Goal: Information Seeking & Learning: Learn about a topic

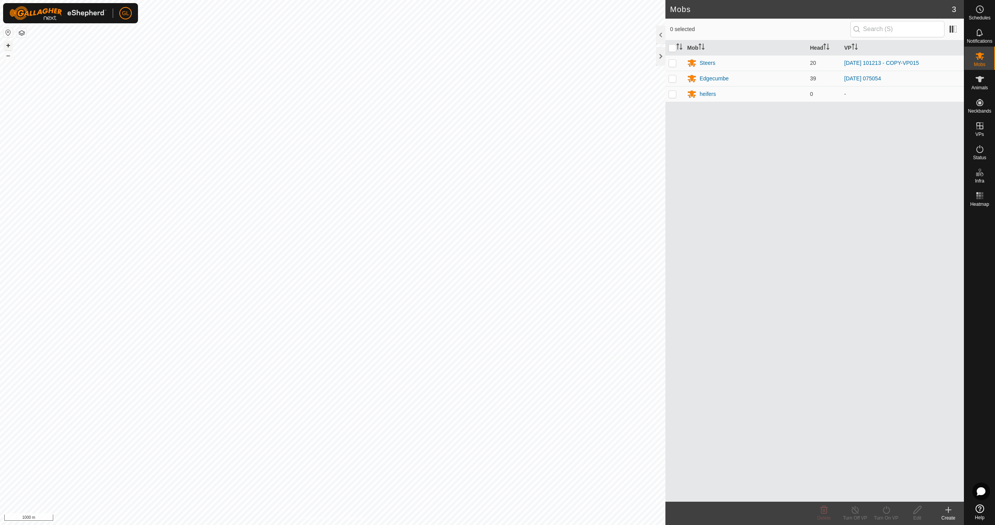
click at [9, 44] on button "+" at bounding box center [7, 45] width 9 height 9
click at [8, 44] on button "+" at bounding box center [7, 45] width 9 height 9
click at [9, 44] on button "+" at bounding box center [7, 45] width 9 height 9
click at [981, 152] on icon at bounding box center [979, 149] width 9 height 9
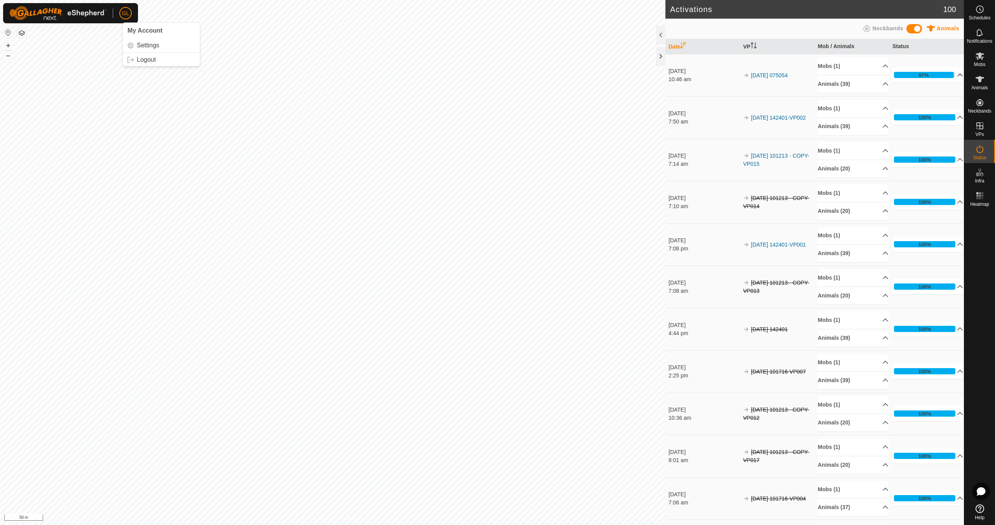
click at [950, 75] on p-accordion-header "97%" at bounding box center [927, 75] width 71 height 16
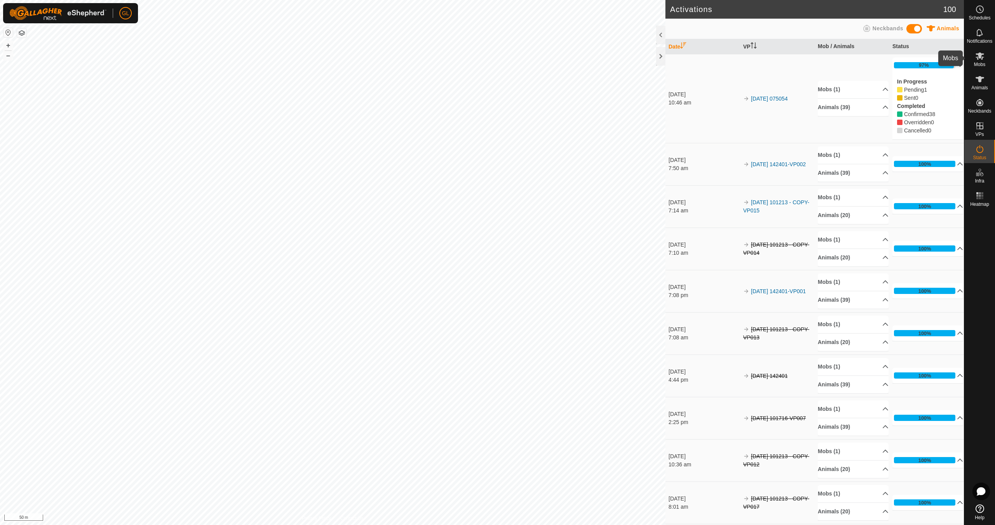
click at [982, 62] on span "Mobs" at bounding box center [979, 64] width 11 height 5
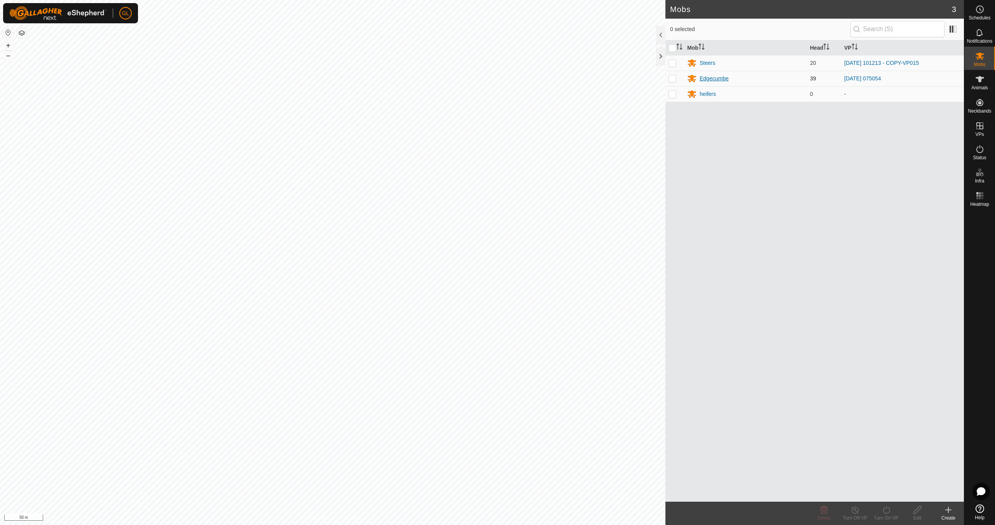
click at [717, 78] on div "Edgecumbe" at bounding box center [713, 79] width 29 height 8
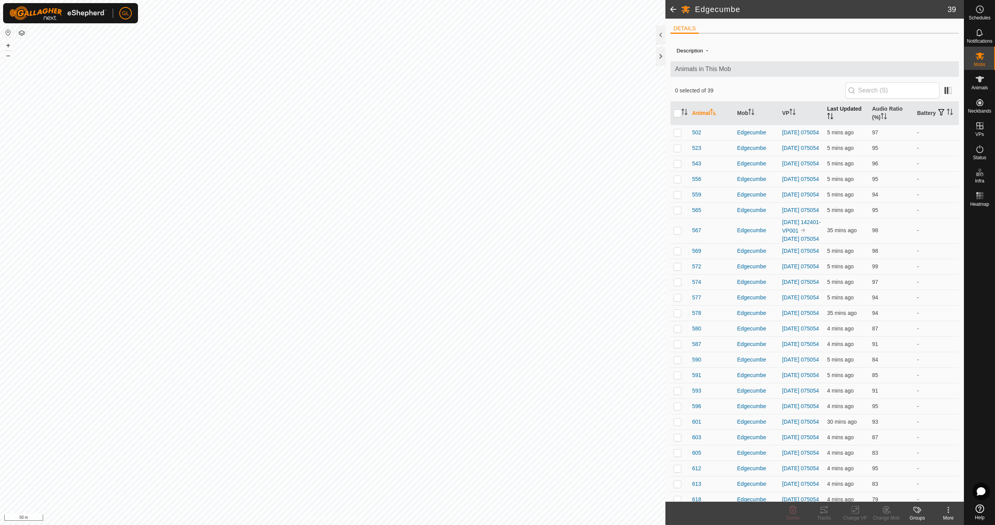
click at [827, 115] on icon "Activate to sort" at bounding box center [830, 116] width 6 height 6
click at [796, 113] on th "VP" at bounding box center [801, 113] width 45 height 23
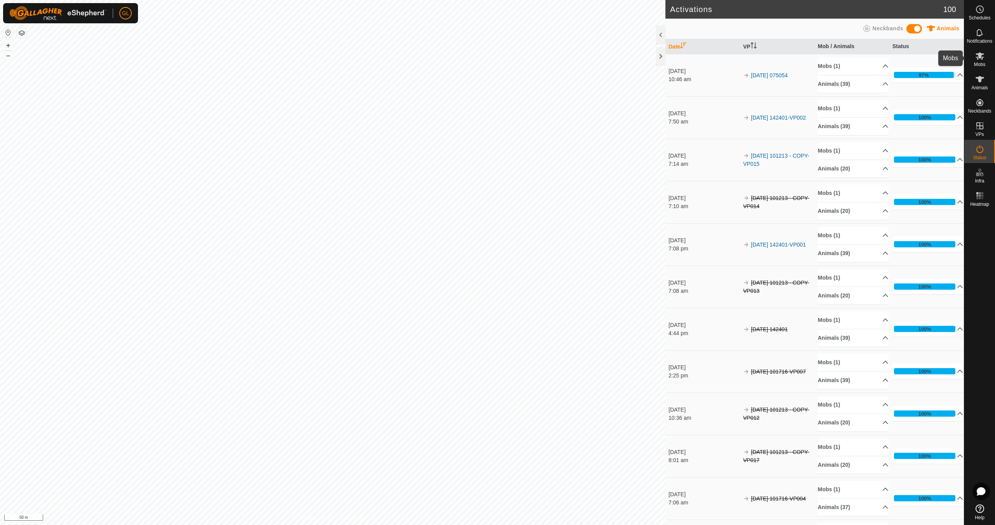
click at [981, 64] on span "Mobs" at bounding box center [979, 64] width 11 height 5
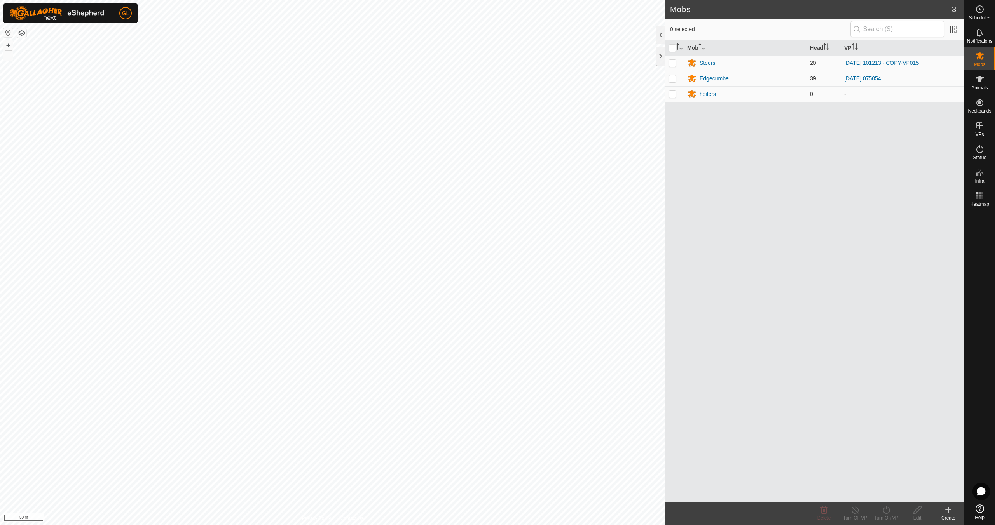
click at [709, 78] on div "Edgecumbe" at bounding box center [713, 79] width 29 height 8
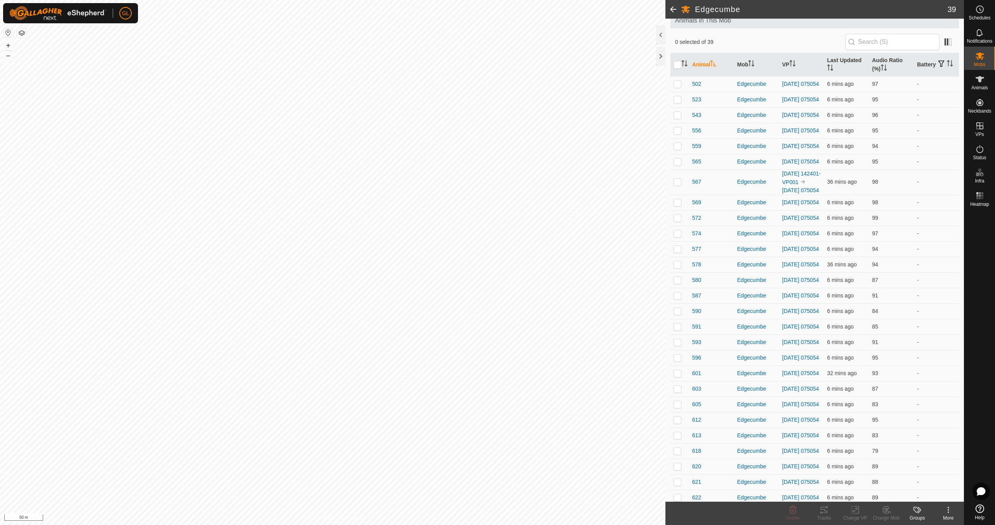
scroll to position [42, 0]
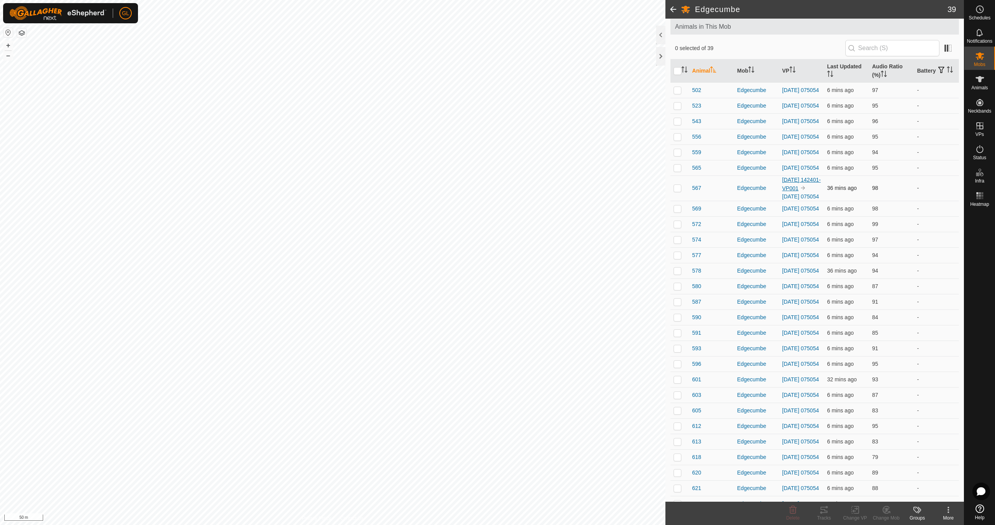
click at [794, 192] on link "[DATE] 142401-VP001" at bounding box center [801, 184] width 38 height 15
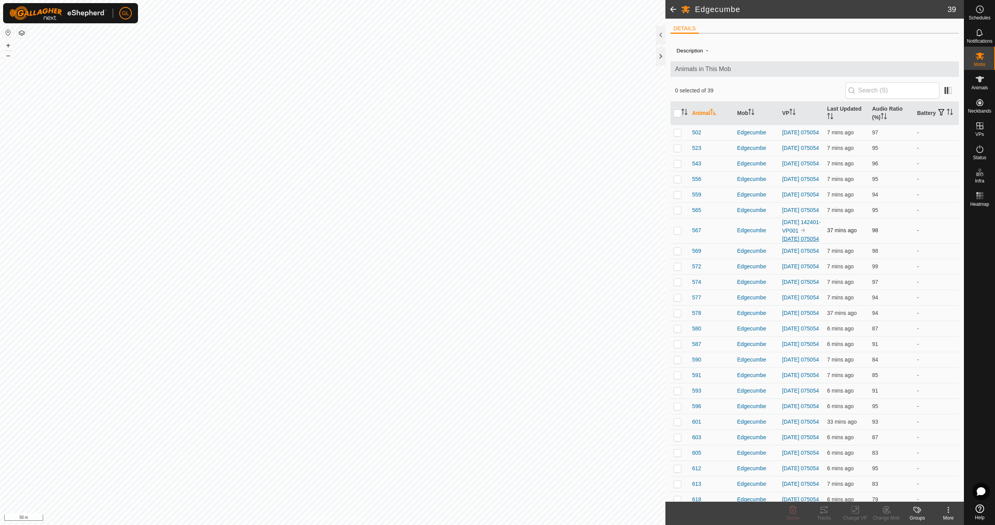
click at [795, 242] on link "[DATE] 075054" at bounding box center [800, 239] width 37 height 6
